Goal: Book appointment/travel/reservation

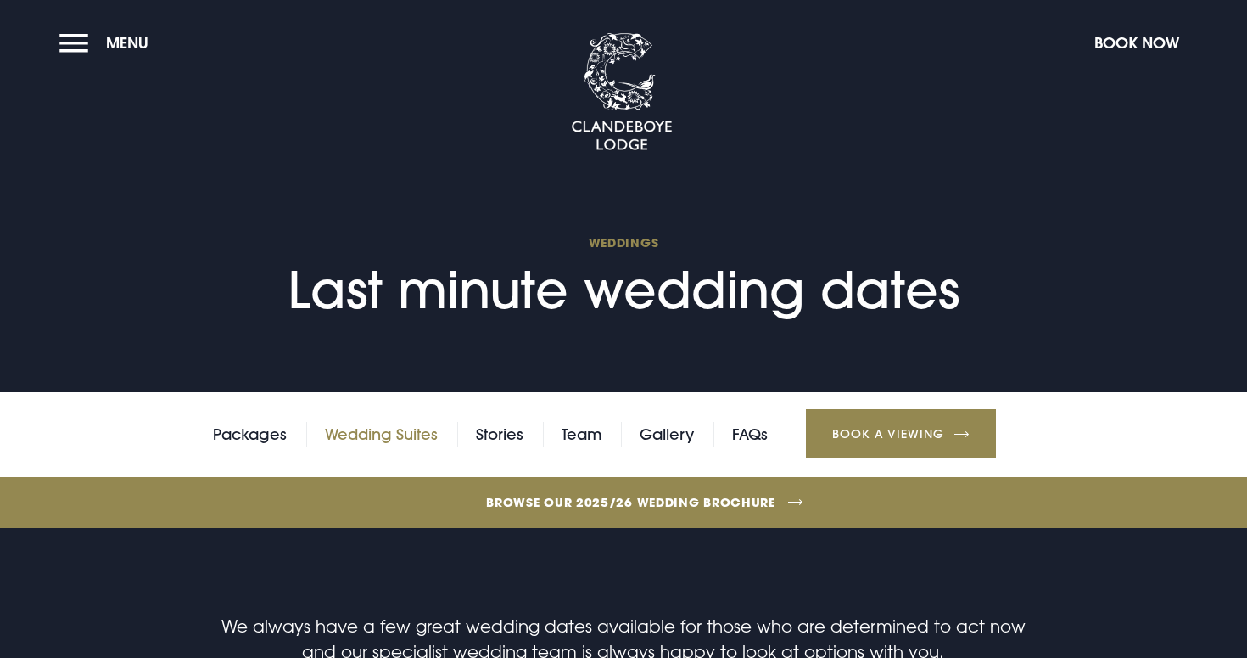
click at [412, 429] on link "Wedding Suites" at bounding box center [381, 434] width 113 height 25
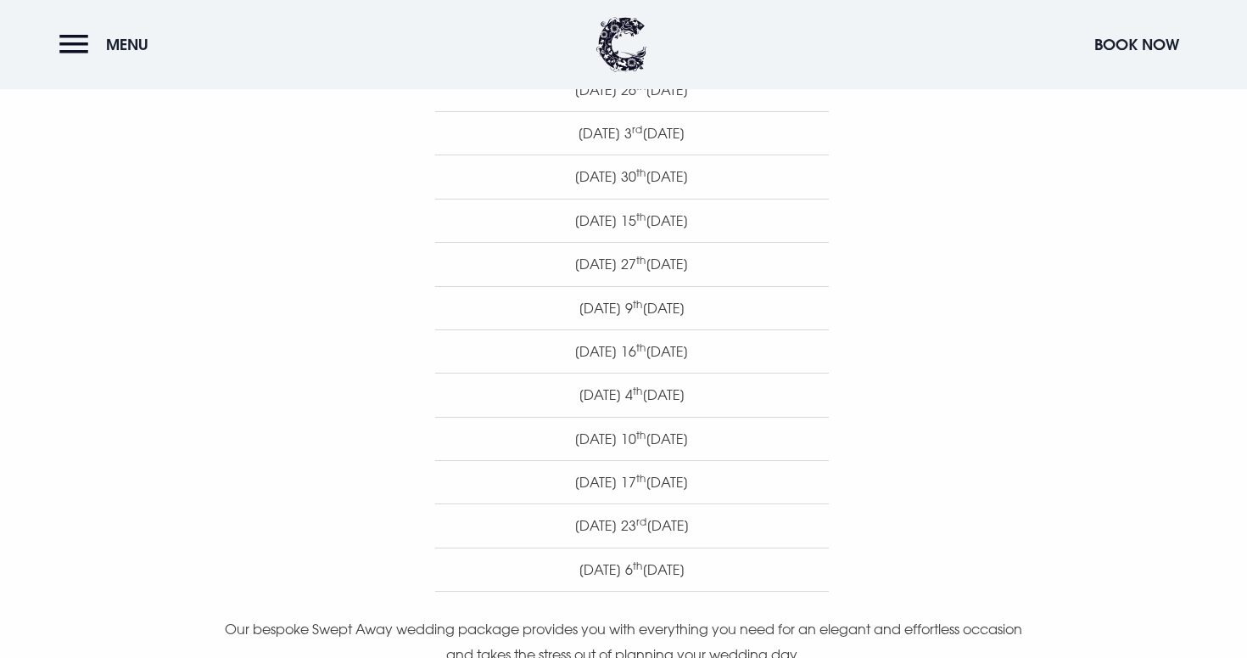
scroll to position [933, 0]
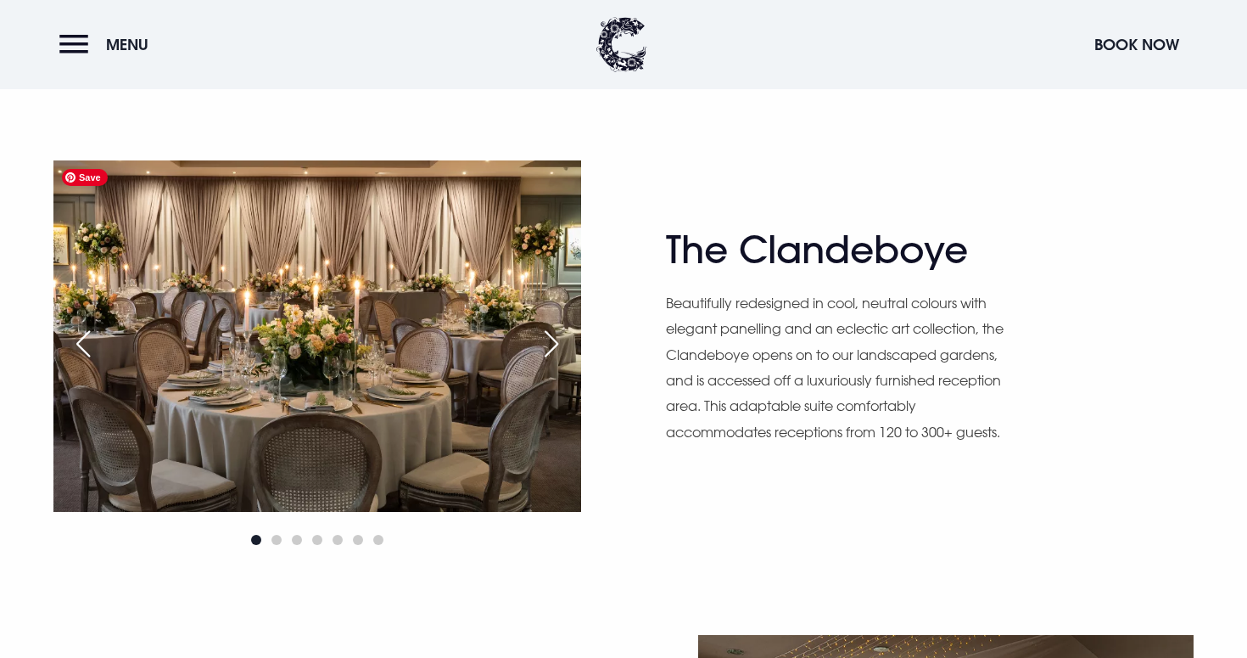
scroll to position [1004, 0]
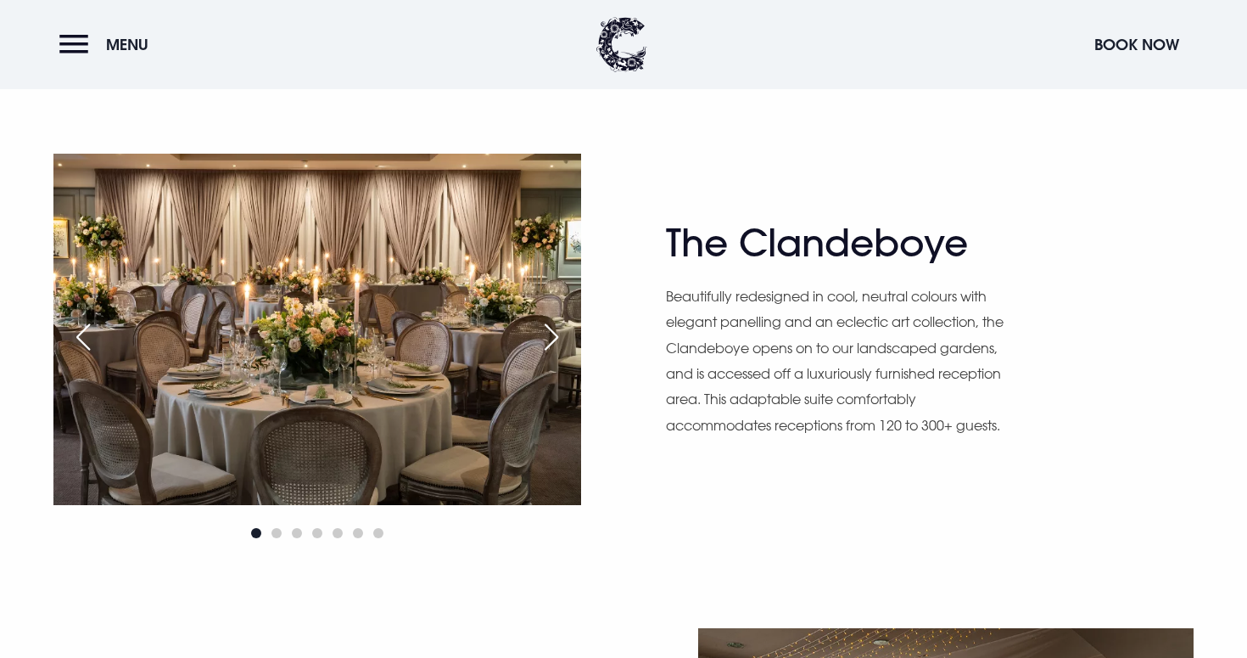
click at [549, 342] on div "Next slide" at bounding box center [551, 336] width 42 height 37
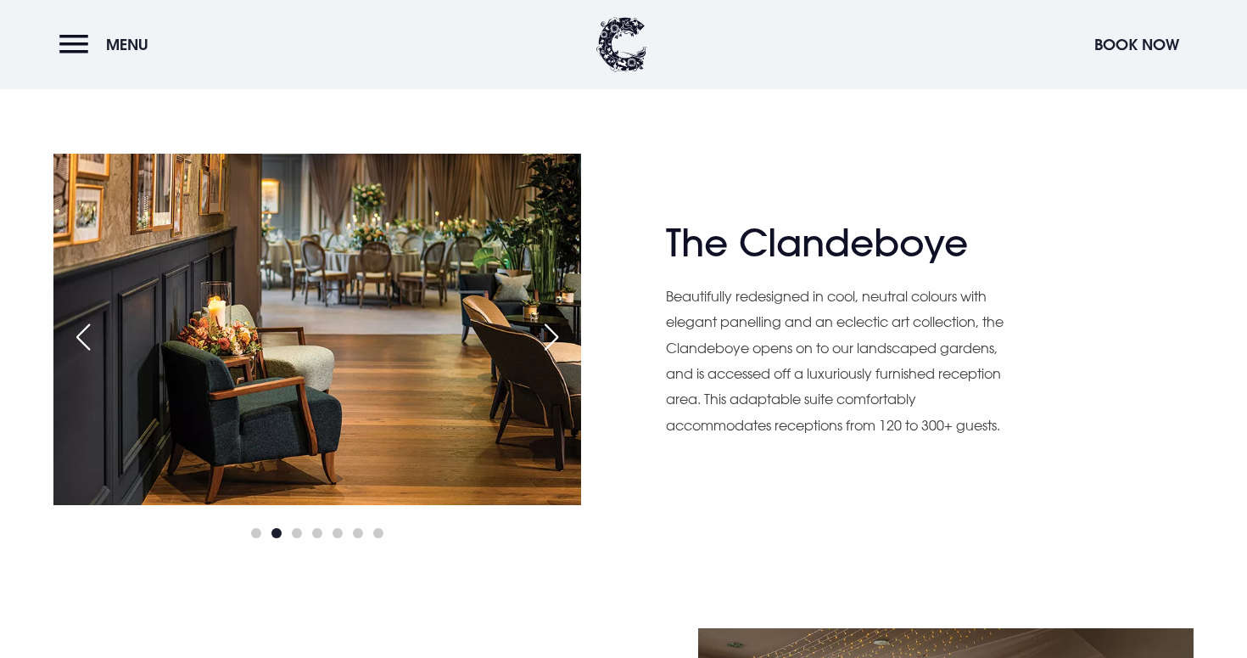
click at [549, 342] on div "Next slide" at bounding box center [551, 336] width 42 height 37
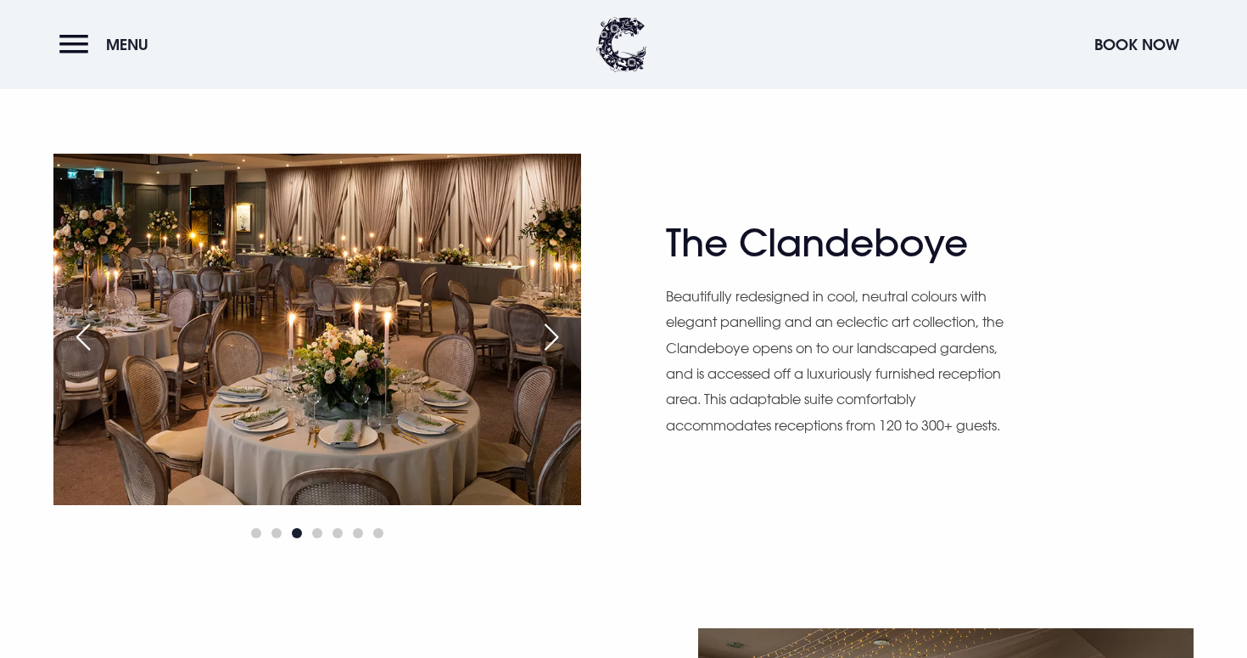
click at [549, 342] on div "Next slide" at bounding box center [551, 336] width 42 height 37
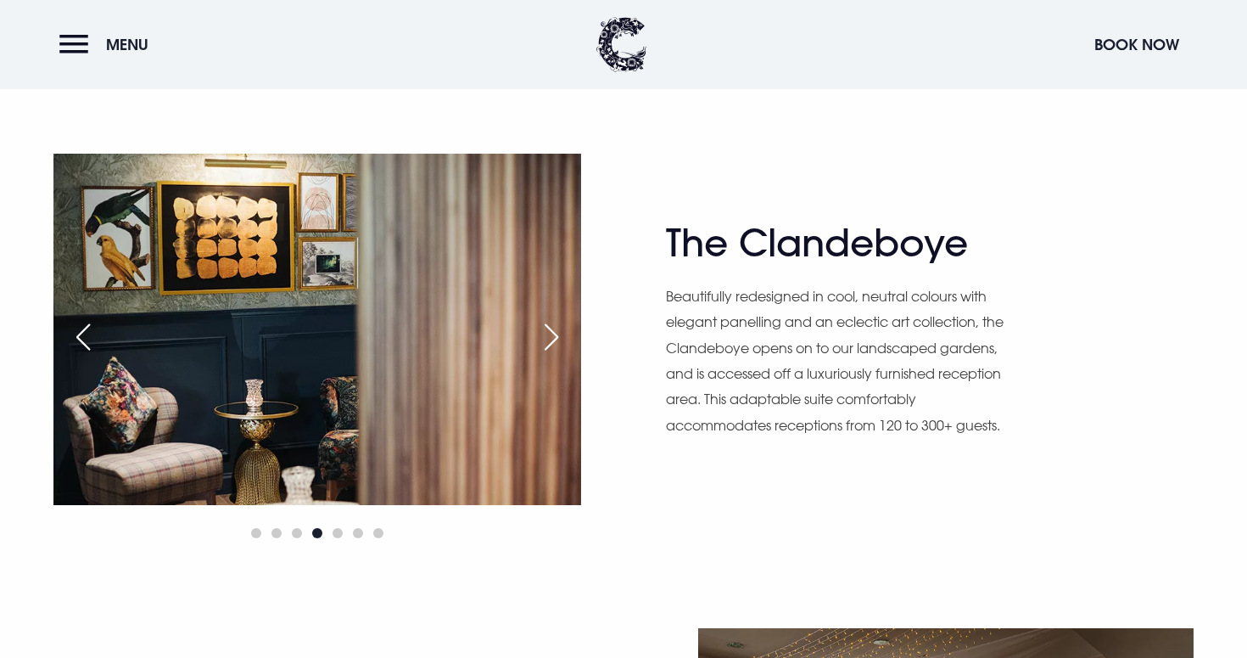
click at [549, 342] on div "Next slide" at bounding box center [551, 336] width 42 height 37
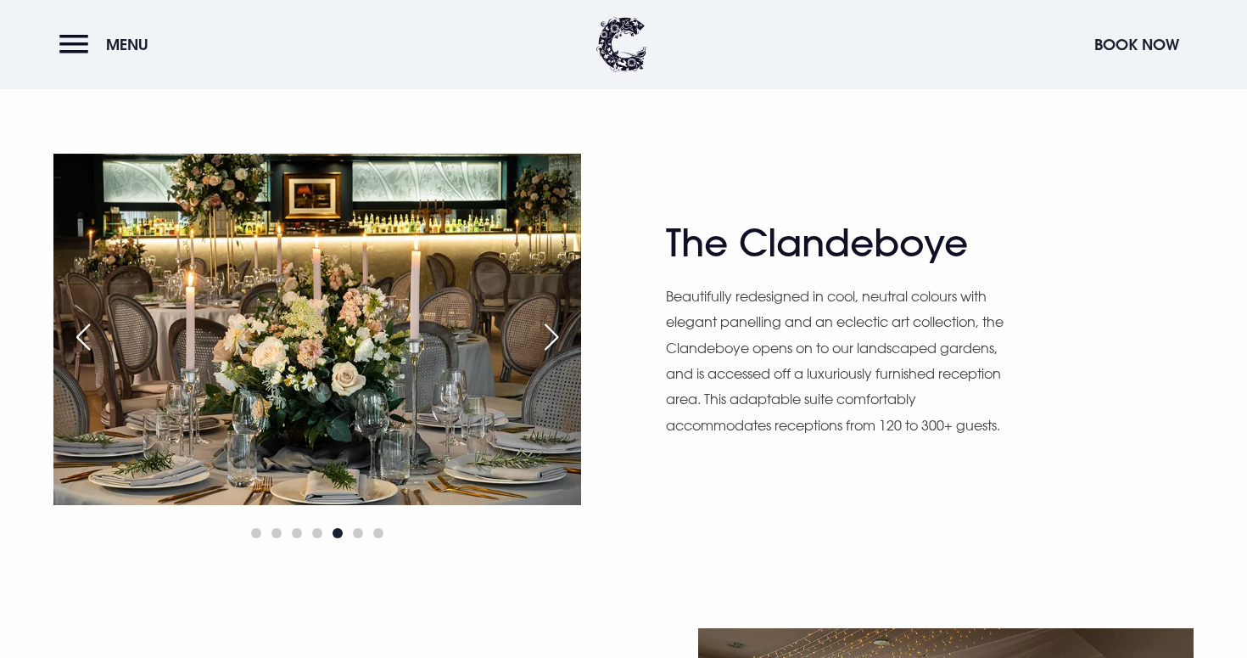
click at [549, 342] on div "Next slide" at bounding box center [551, 336] width 42 height 37
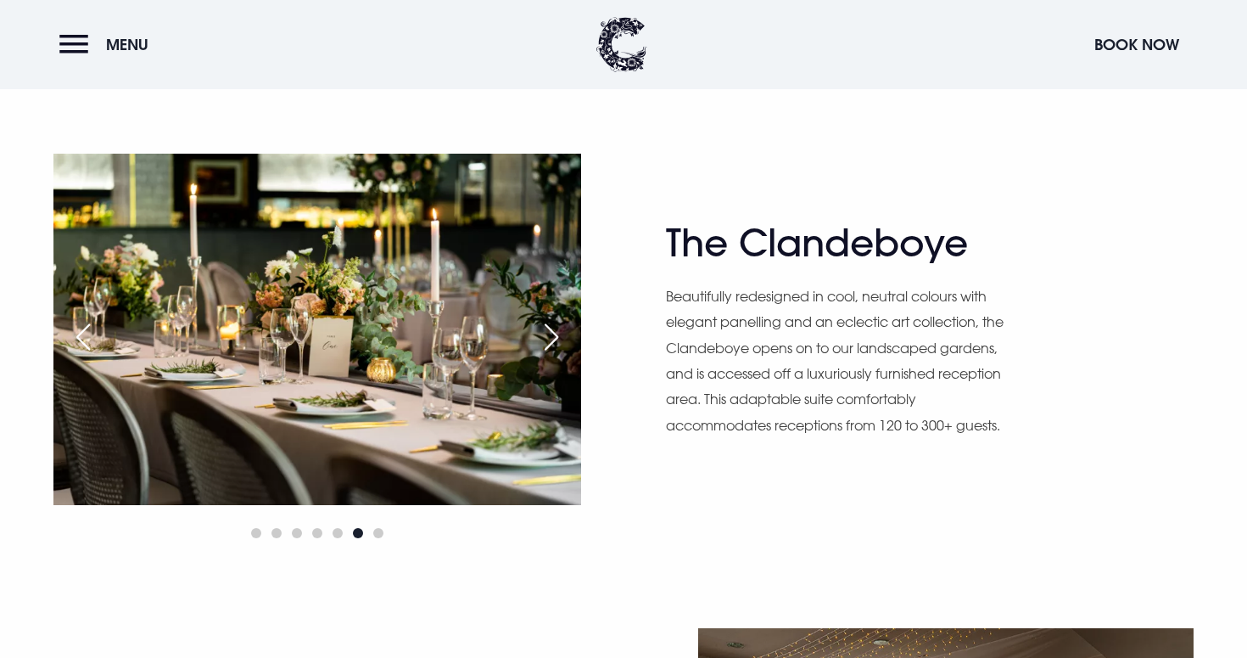
click at [549, 342] on div "Next slide" at bounding box center [551, 336] width 42 height 37
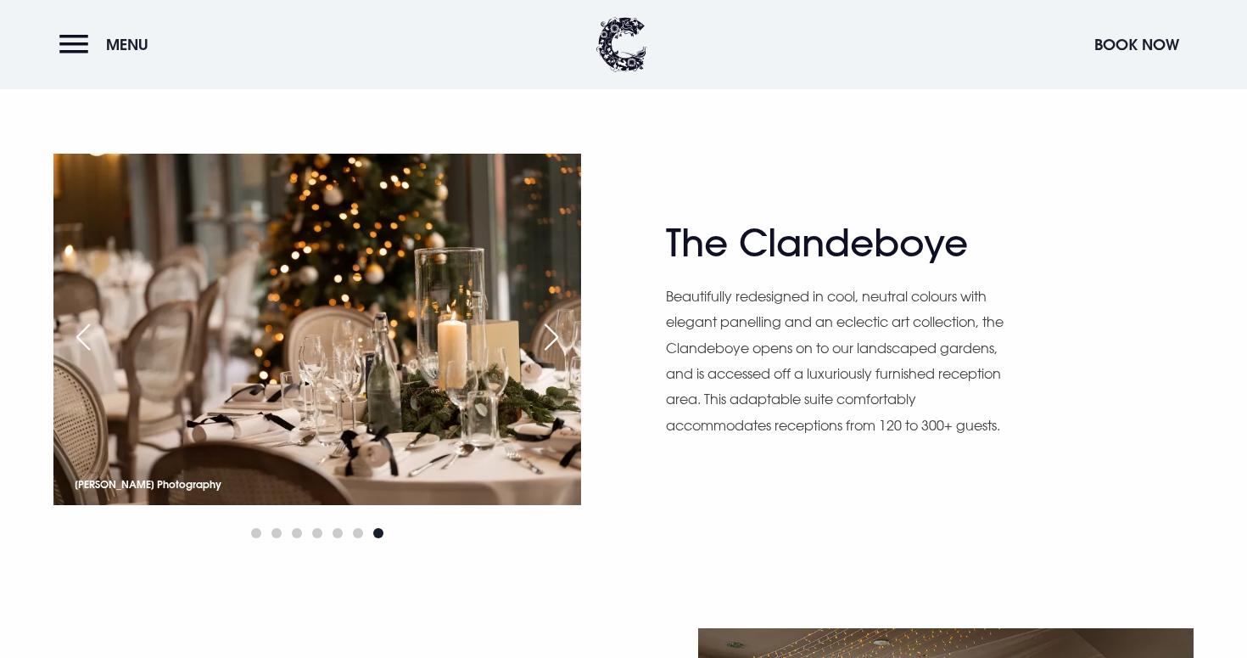
click at [549, 342] on div "Next slide" at bounding box center [551, 336] width 42 height 37
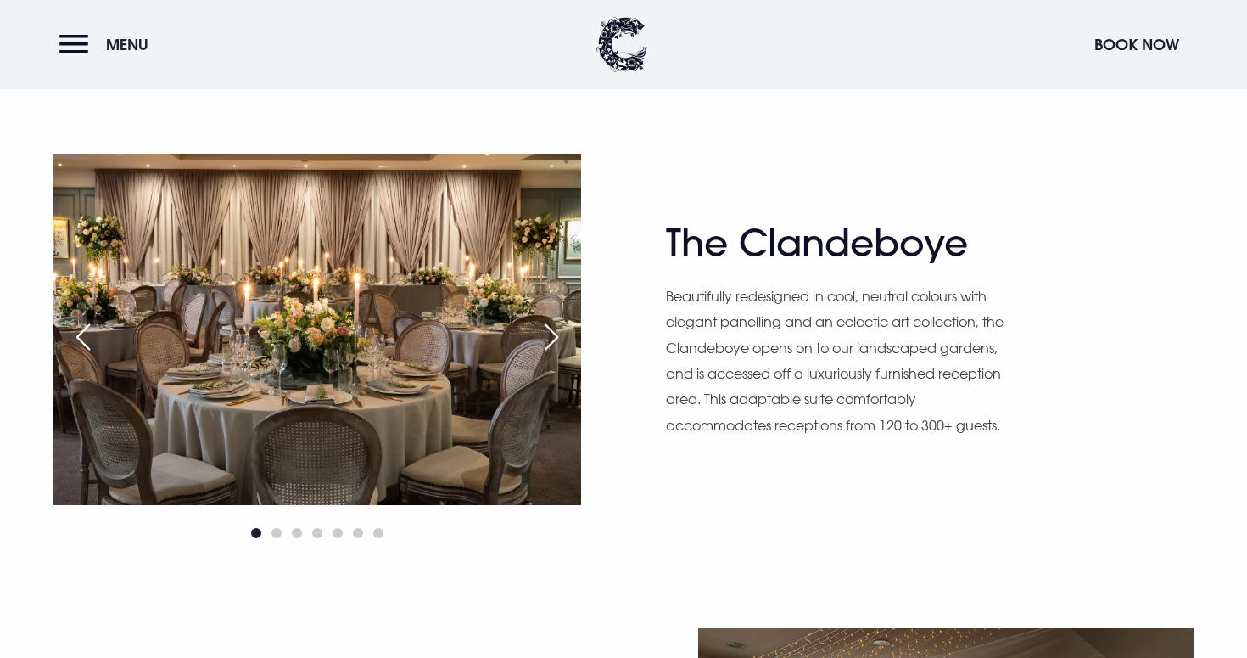
click at [549, 342] on div "Next slide" at bounding box center [551, 336] width 42 height 37
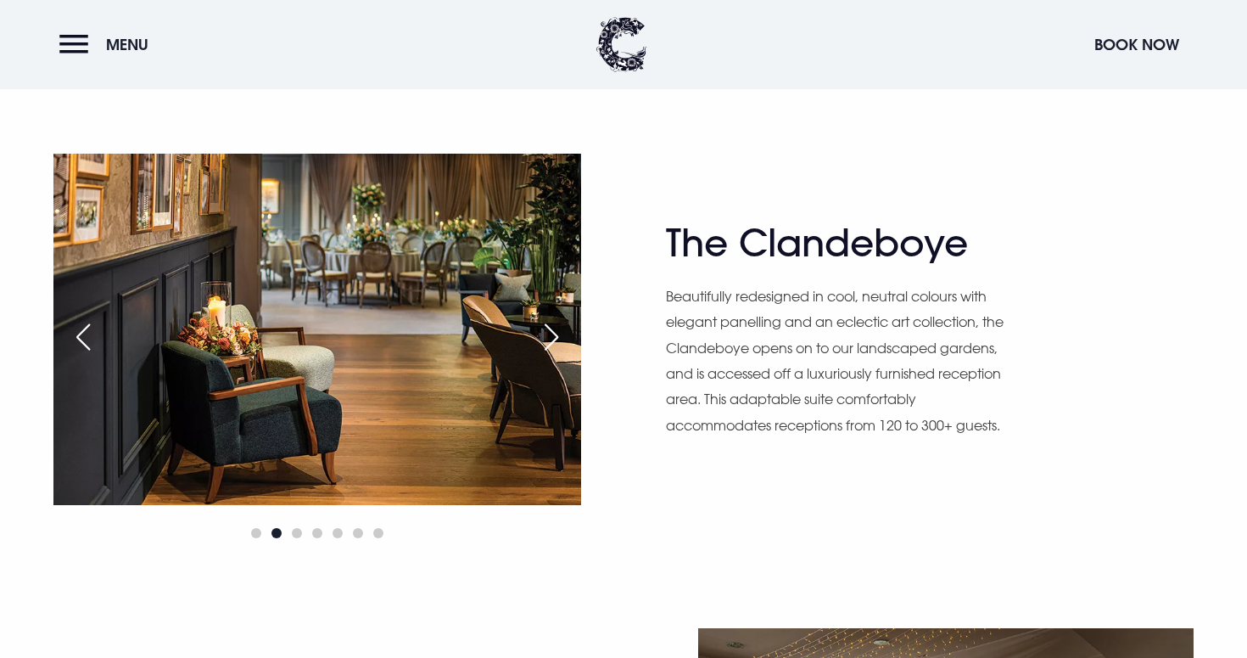
click at [549, 342] on div "Next slide" at bounding box center [551, 336] width 42 height 37
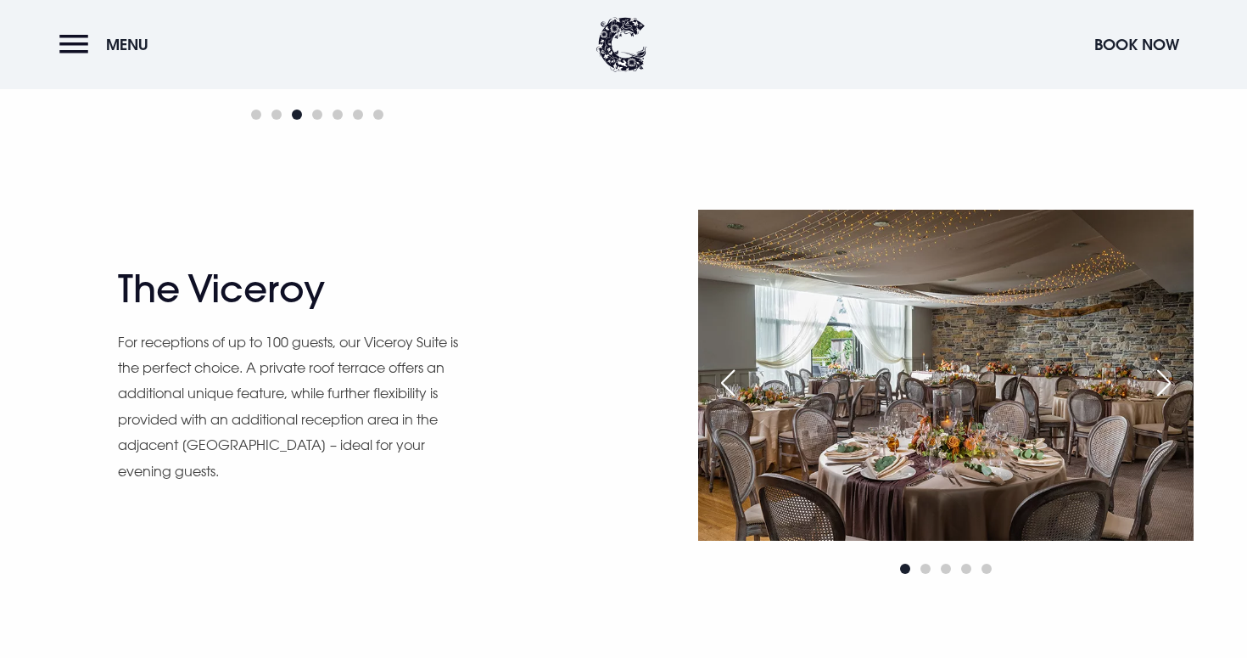
scroll to position [1423, 0]
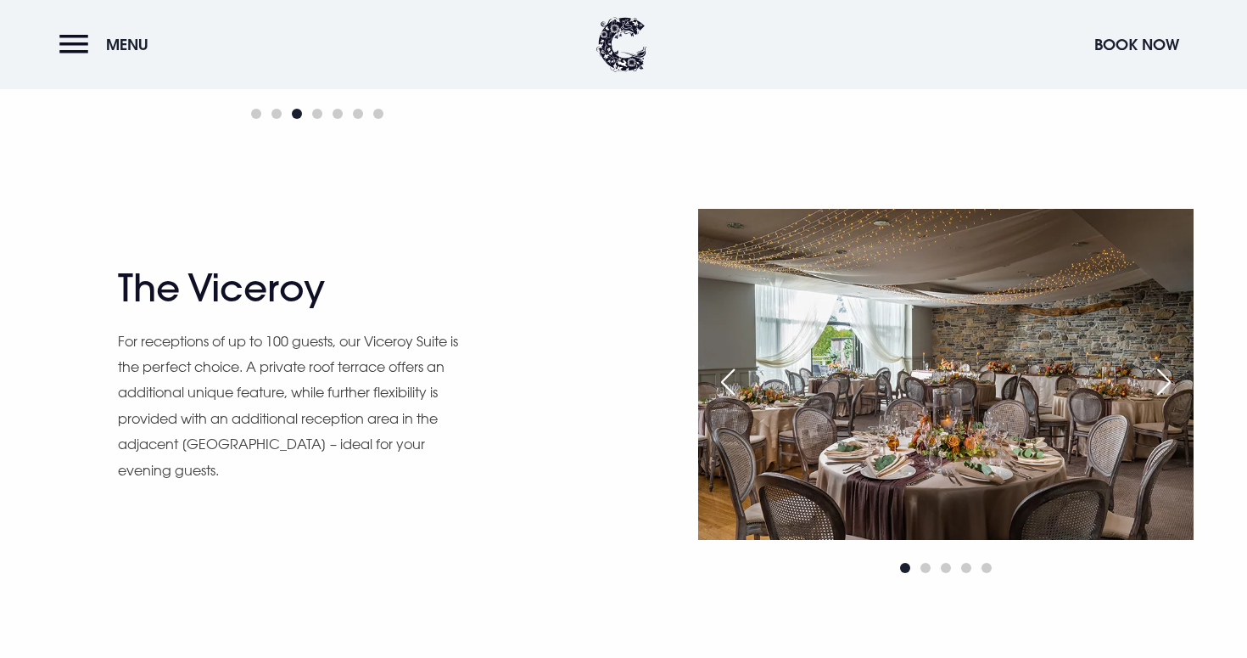
click at [1168, 378] on div "Next slide" at bounding box center [1164, 381] width 42 height 37
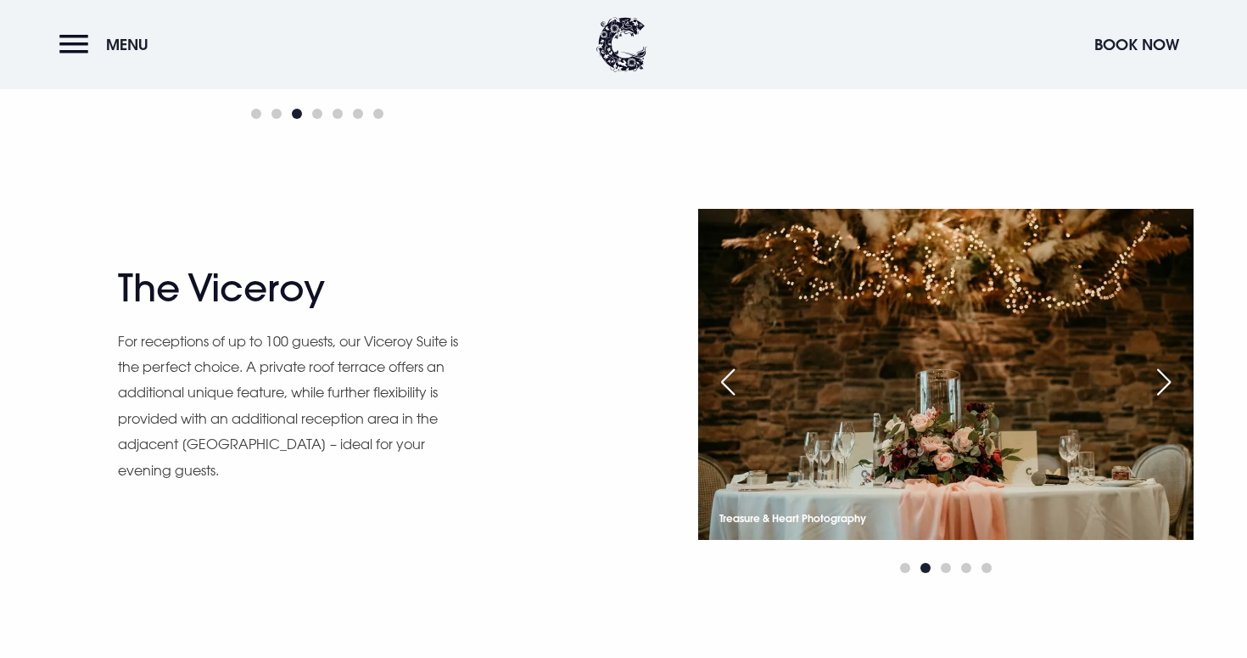
click at [1168, 378] on div "Next slide" at bounding box center [1164, 381] width 42 height 37
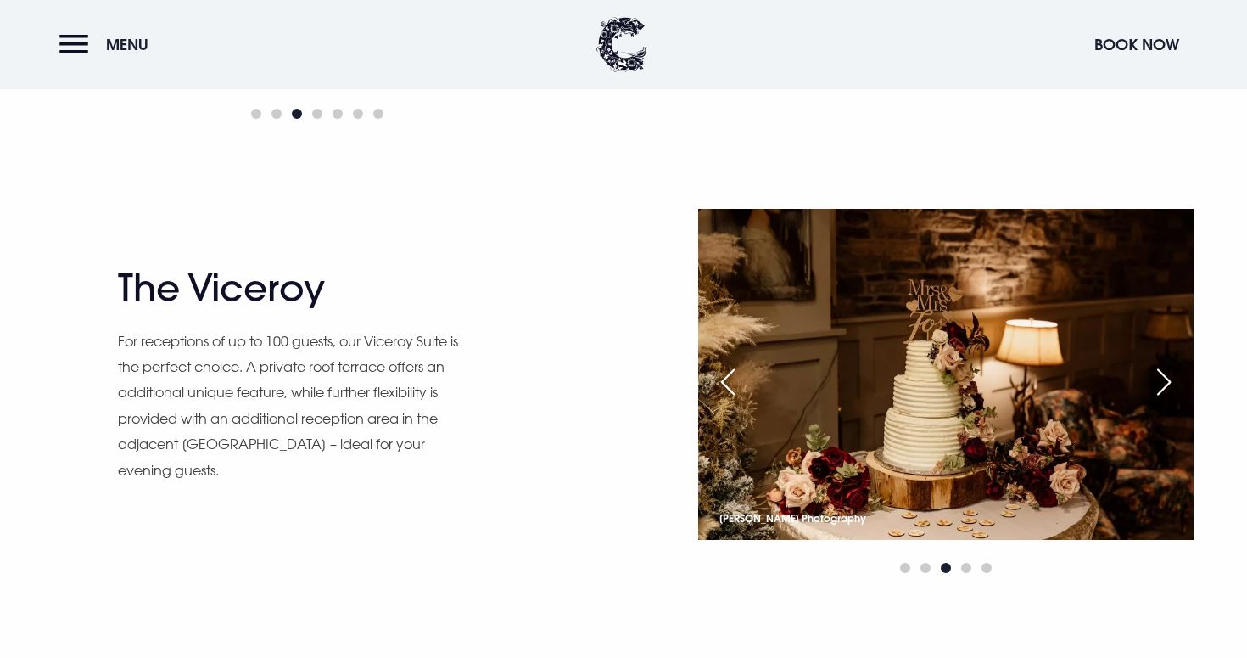
click at [1168, 378] on div "Next slide" at bounding box center [1164, 381] width 42 height 37
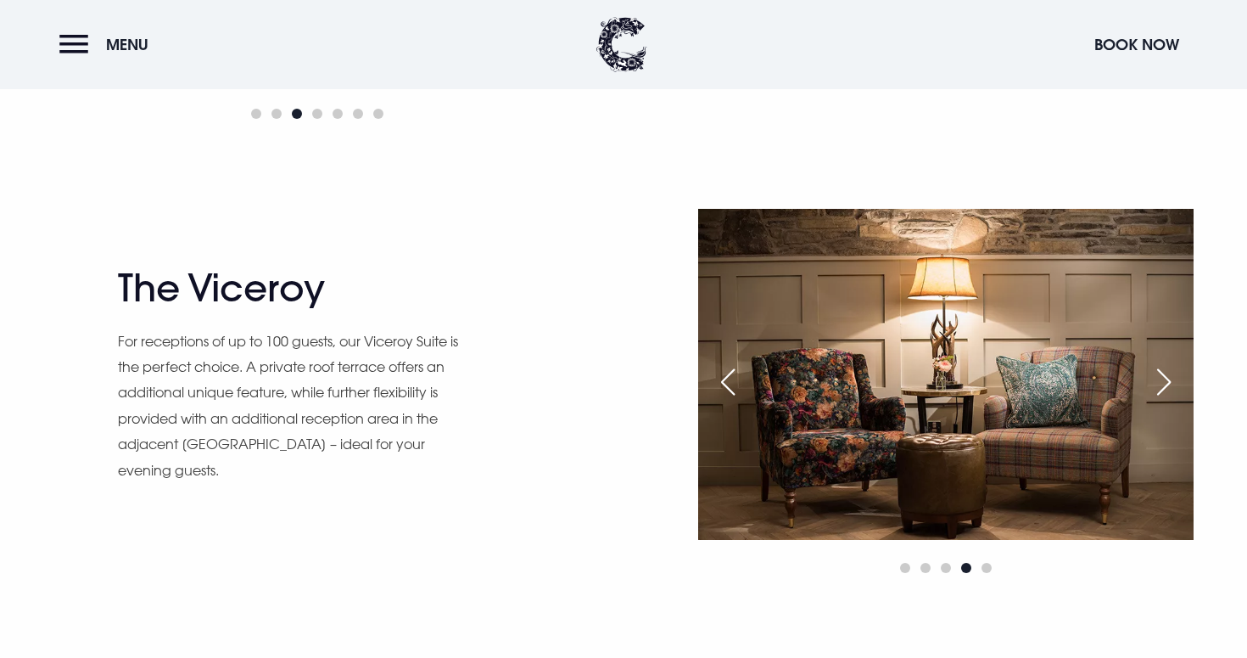
click at [1168, 378] on div "Next slide" at bounding box center [1164, 381] width 42 height 37
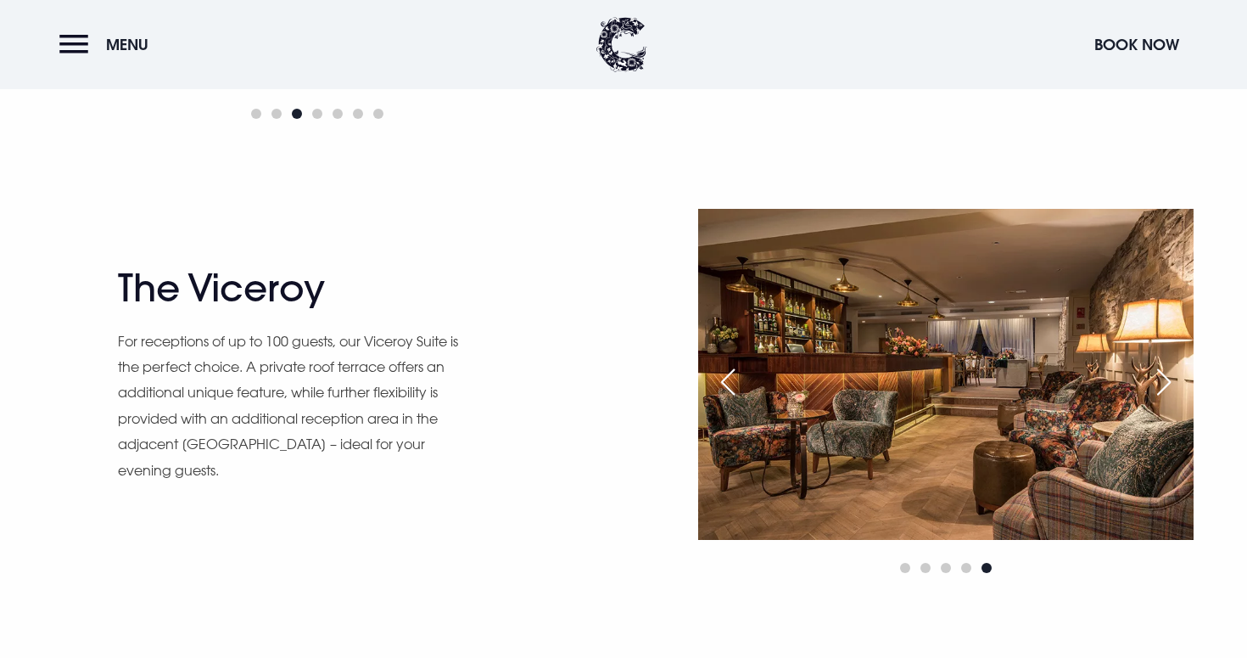
click at [1168, 378] on div "Next slide" at bounding box center [1164, 381] width 42 height 37
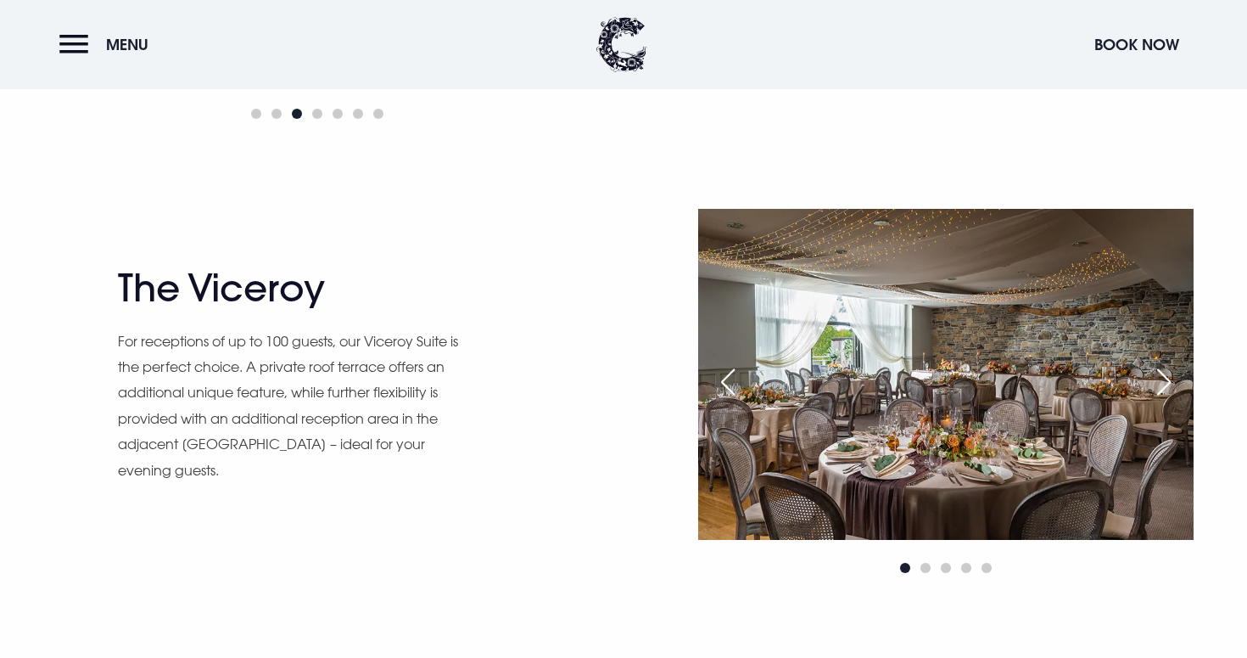
click at [1168, 378] on div "Next slide" at bounding box center [1164, 381] width 42 height 37
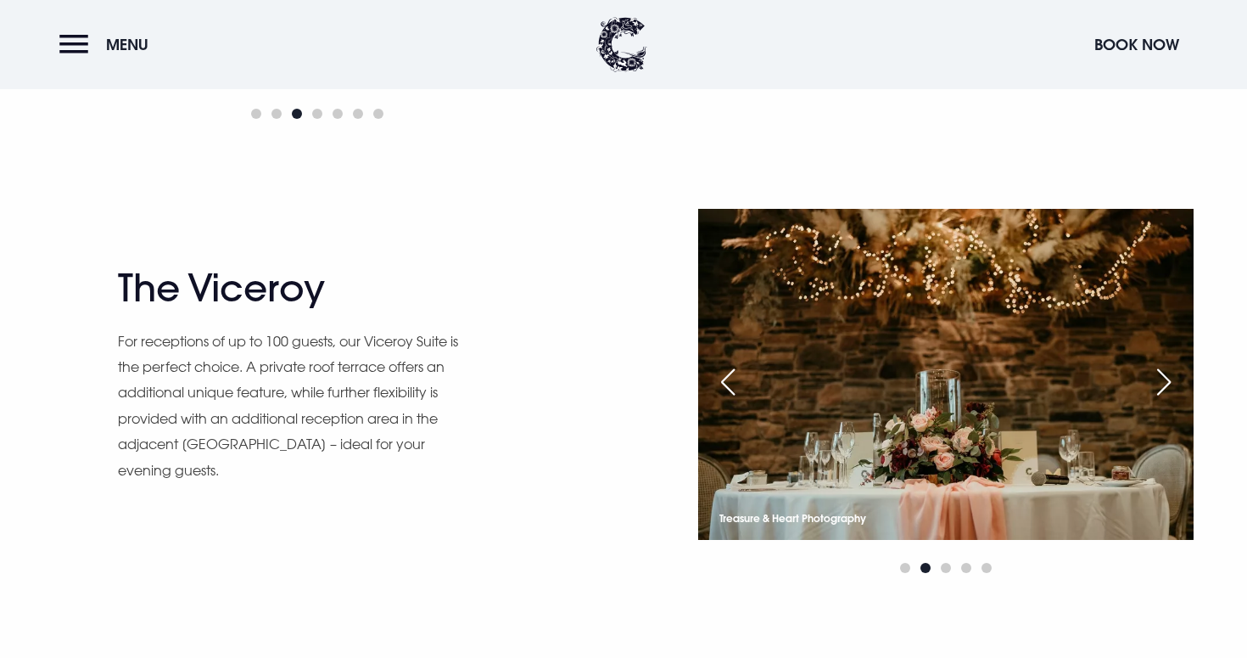
click at [1168, 378] on div "Next slide" at bounding box center [1164, 381] width 42 height 37
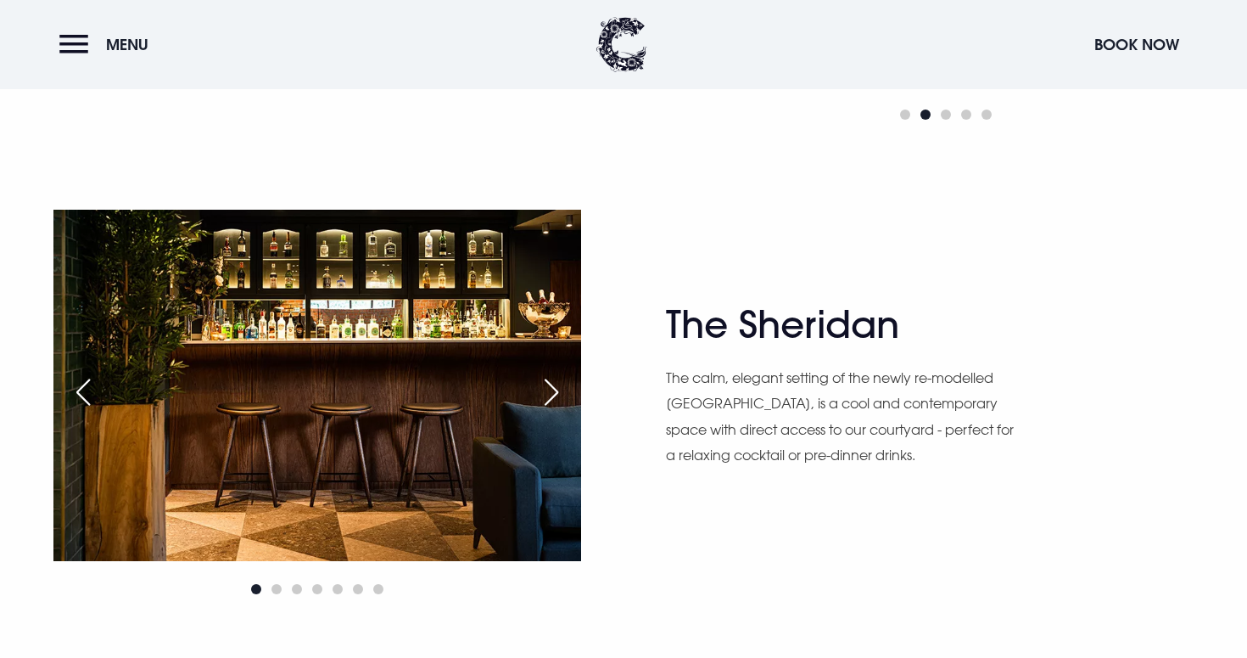
scroll to position [1883, 0]
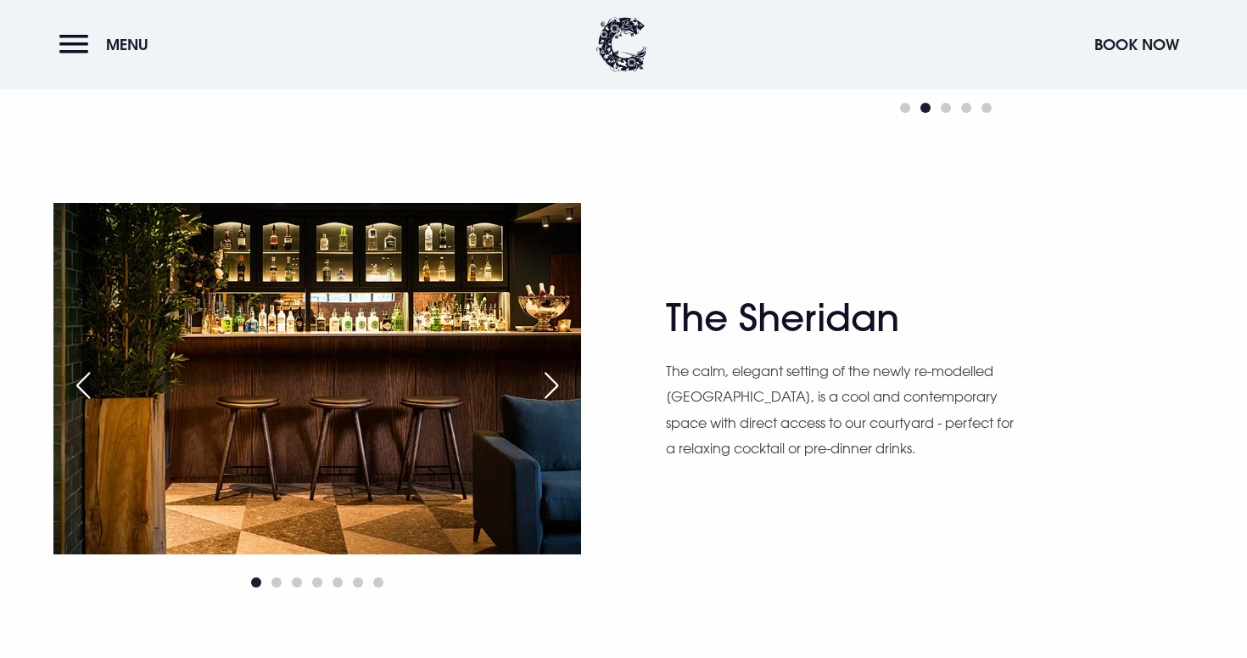
click at [546, 380] on div "Next slide" at bounding box center [551, 385] width 42 height 37
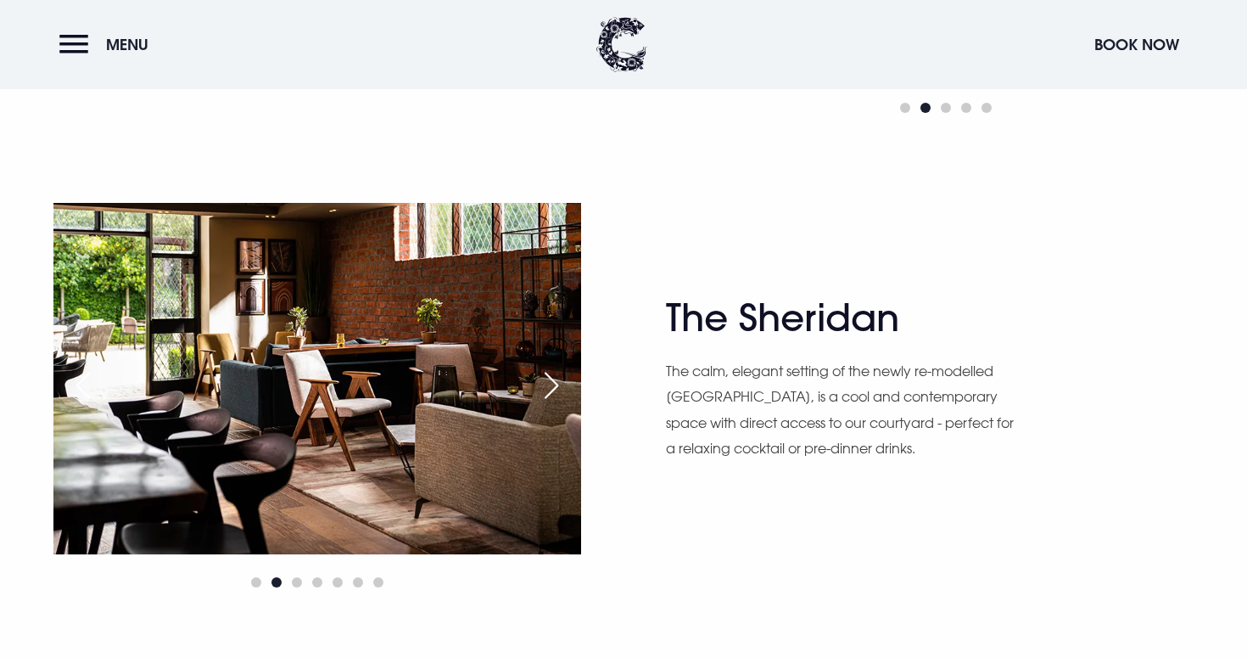
click at [546, 380] on div "Next slide" at bounding box center [551, 385] width 42 height 37
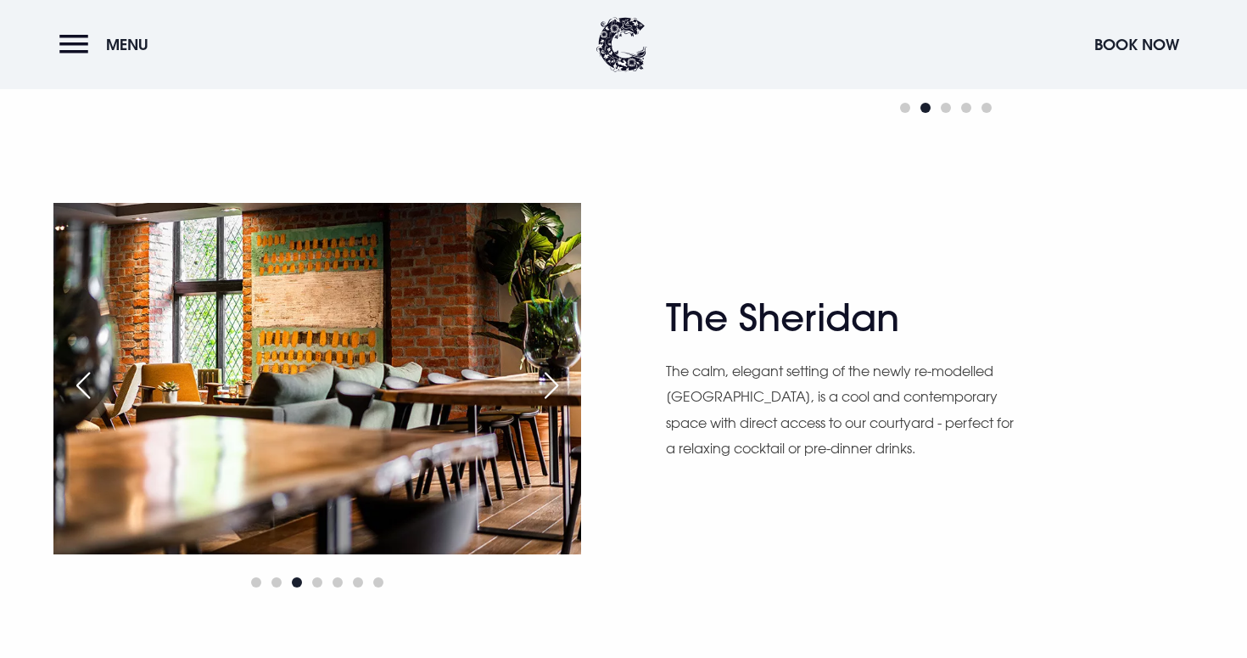
click at [546, 380] on div "Next slide" at bounding box center [551, 385] width 42 height 37
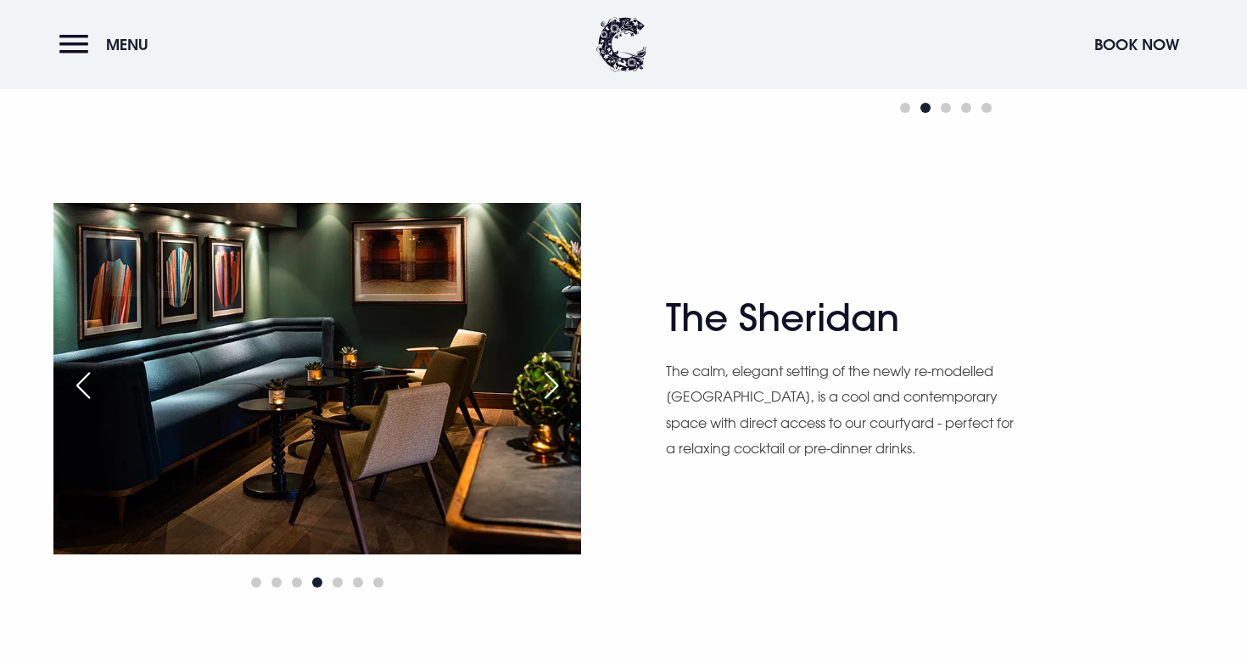
click at [546, 380] on div "Next slide" at bounding box center [551, 385] width 42 height 37
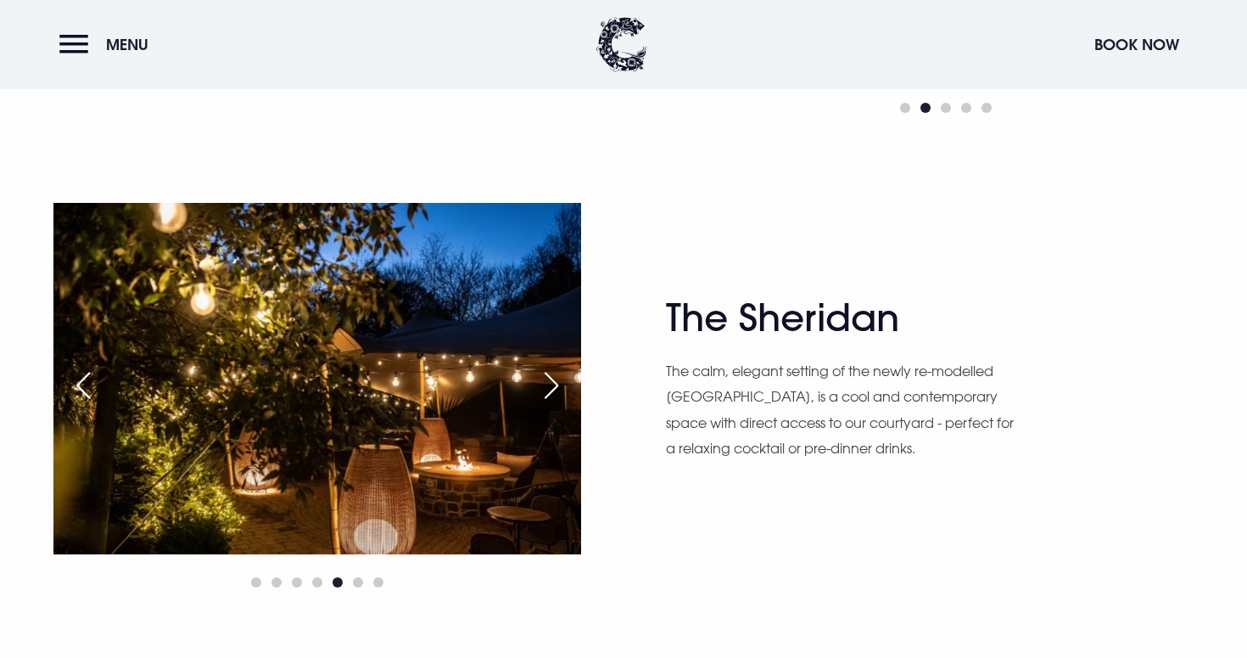
click at [546, 380] on div "Next slide" at bounding box center [551, 385] width 42 height 37
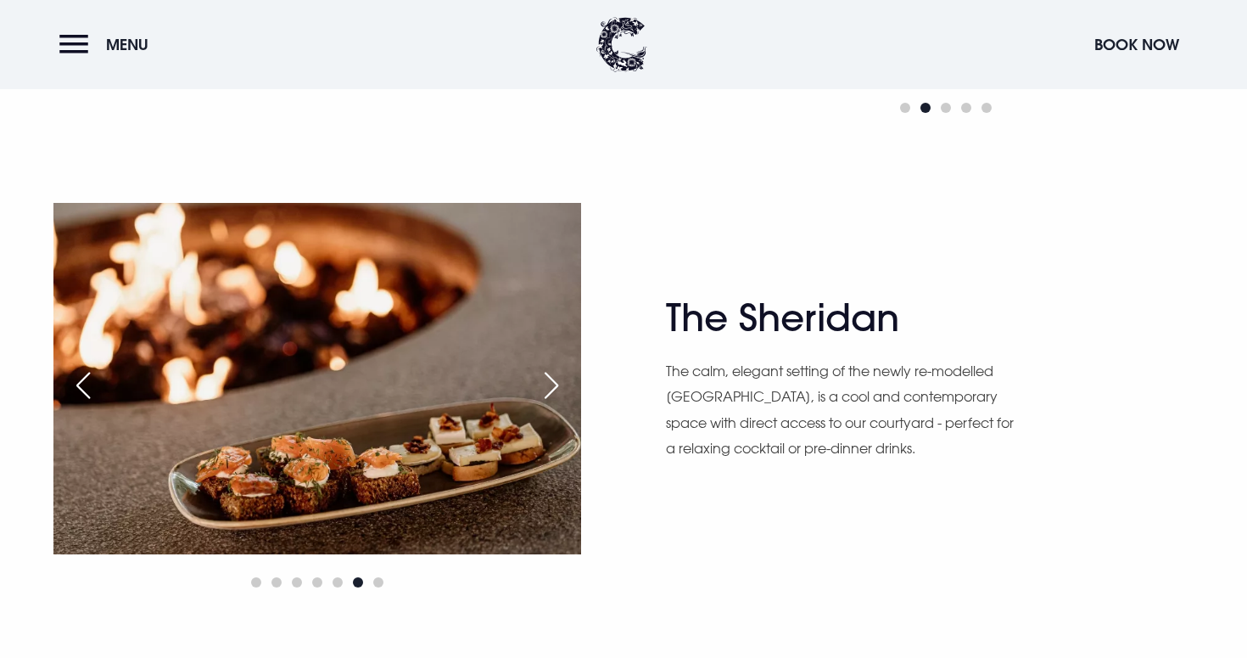
click at [546, 380] on div "Next slide" at bounding box center [551, 385] width 42 height 37
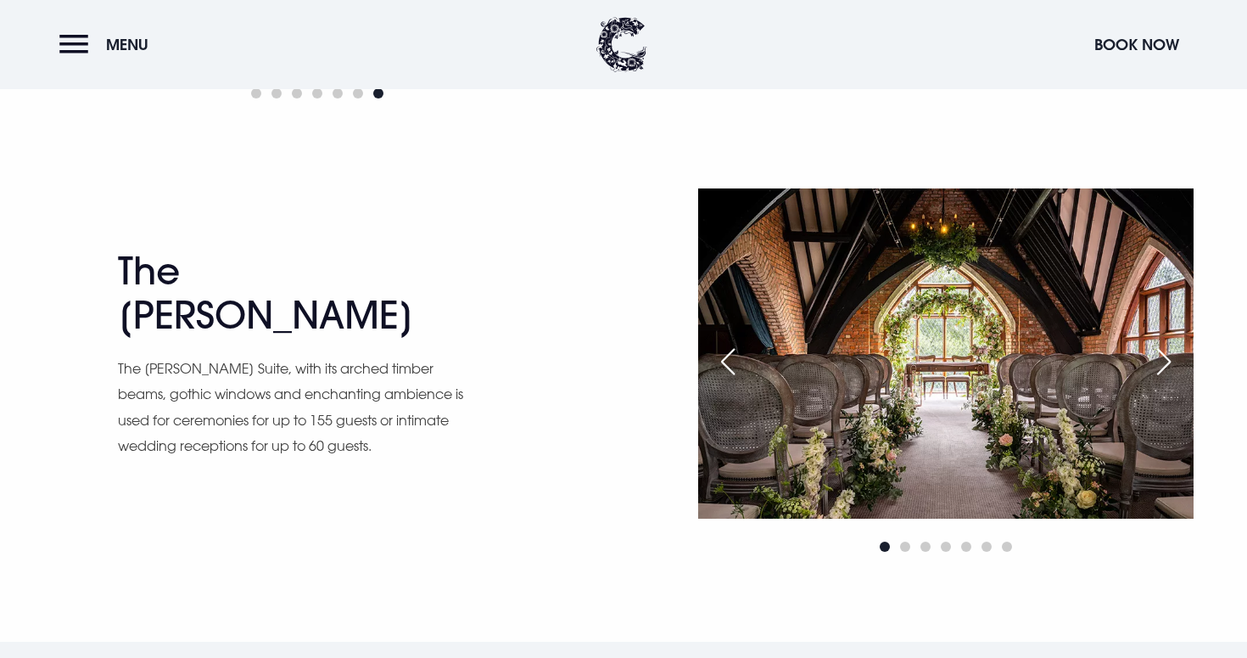
scroll to position [2377, 0]
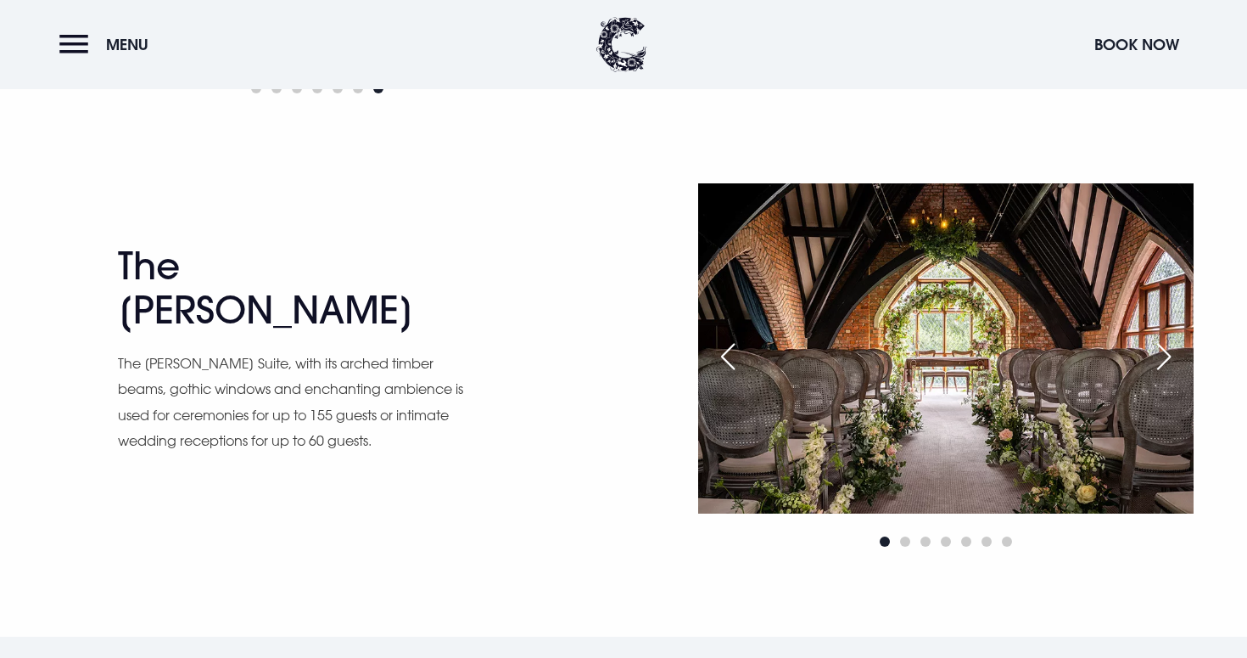
click at [1161, 356] on div "Next slide" at bounding box center [1164, 356] width 42 height 37
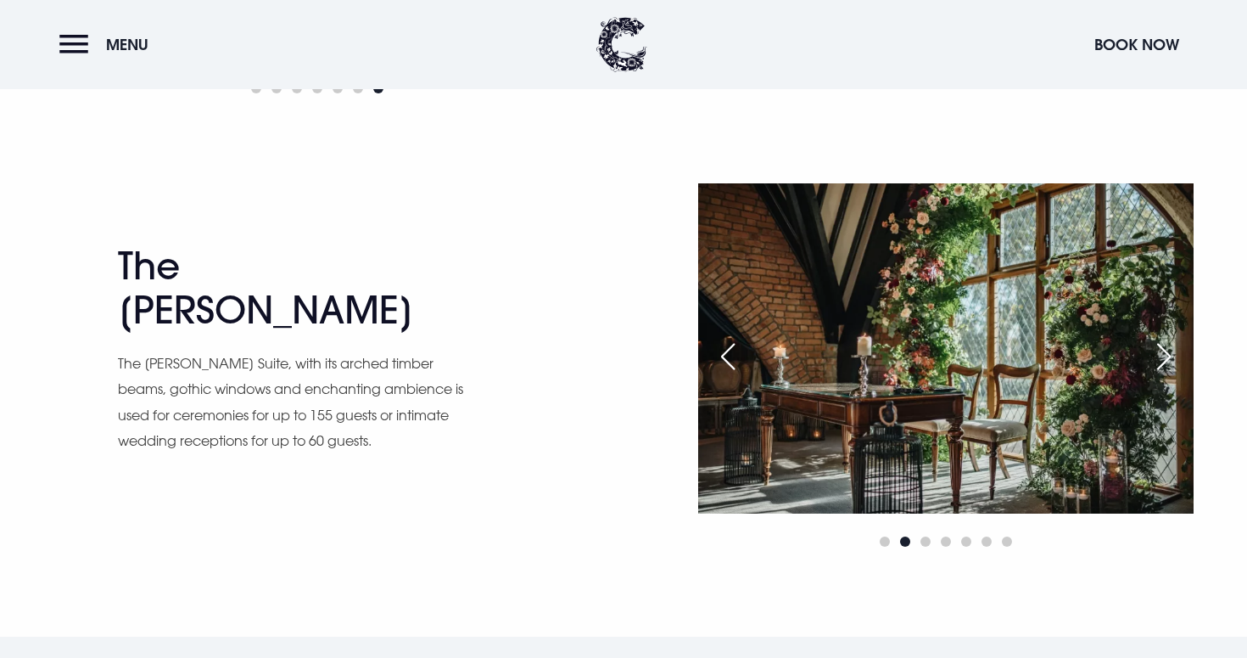
click at [1161, 356] on div "Next slide" at bounding box center [1164, 356] width 42 height 37
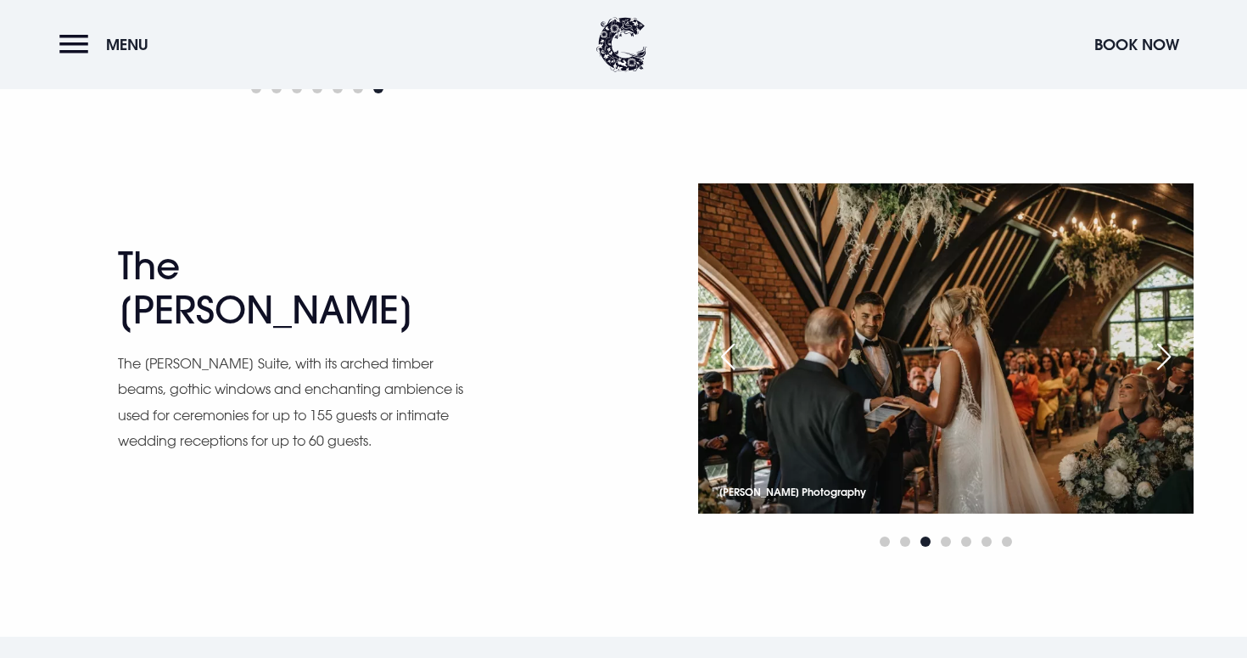
click at [1161, 356] on div "Next slide" at bounding box center [1164, 356] width 42 height 37
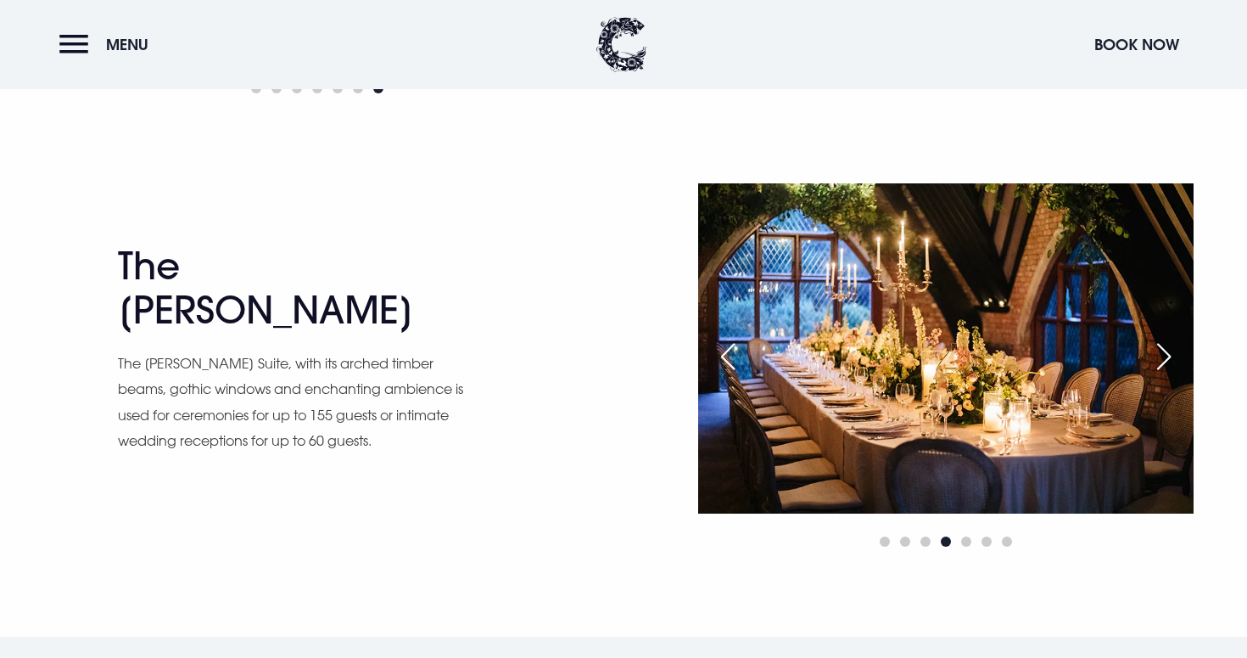
click at [1161, 356] on div "Next slide" at bounding box center [1164, 356] width 42 height 37
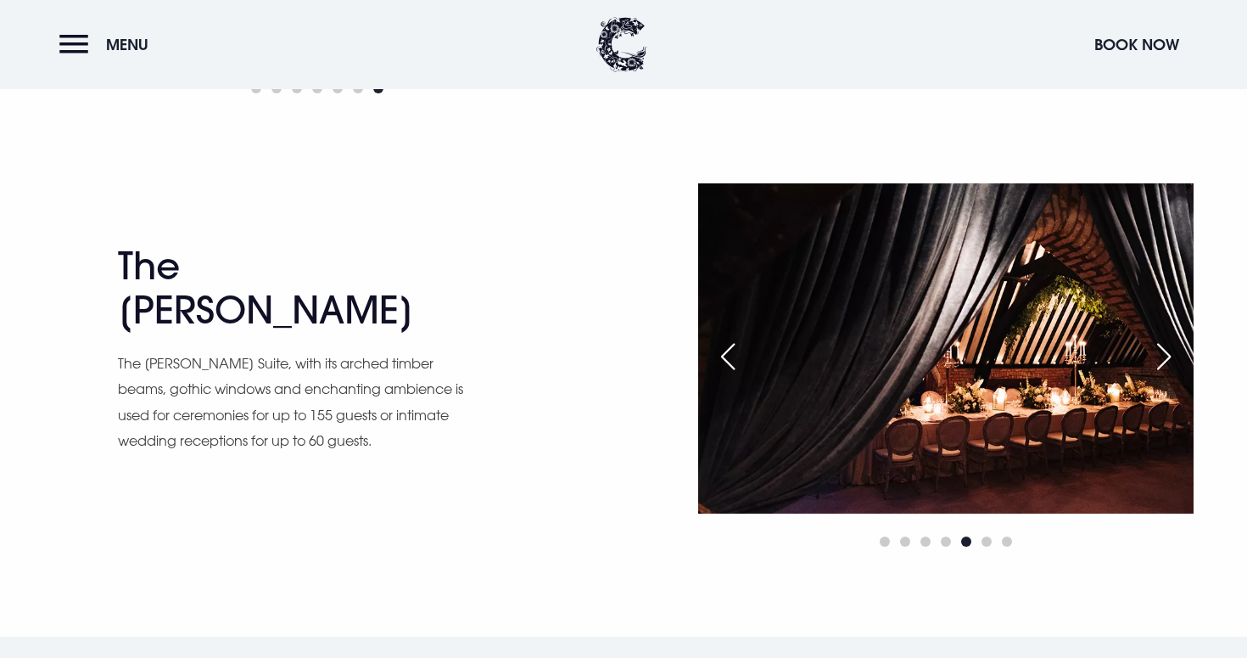
click at [1161, 356] on div "Next slide" at bounding box center [1164, 356] width 42 height 37
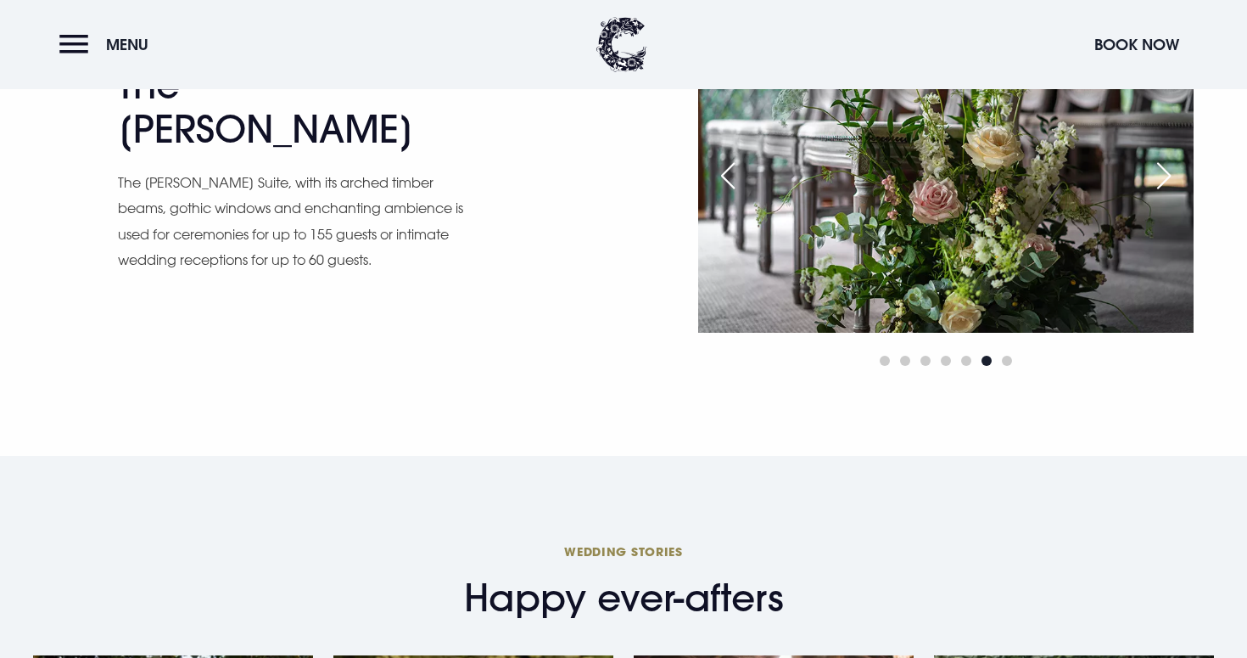
scroll to position [2522, 0]
